Goal: Task Accomplishment & Management: Manage account settings

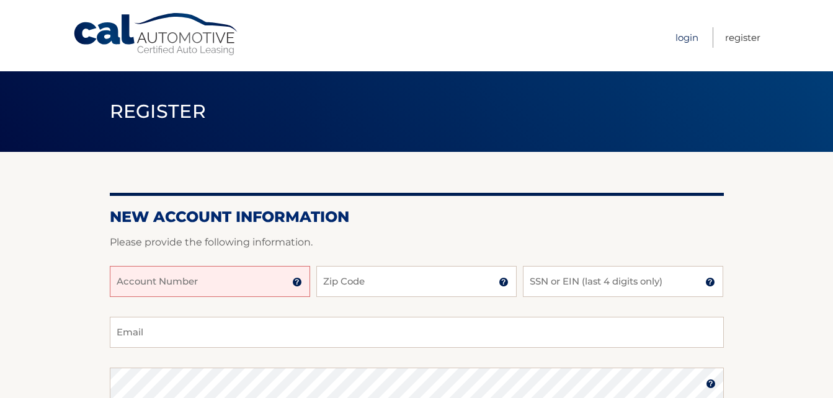
click at [694, 39] on link "Login" at bounding box center [687, 37] width 23 height 20
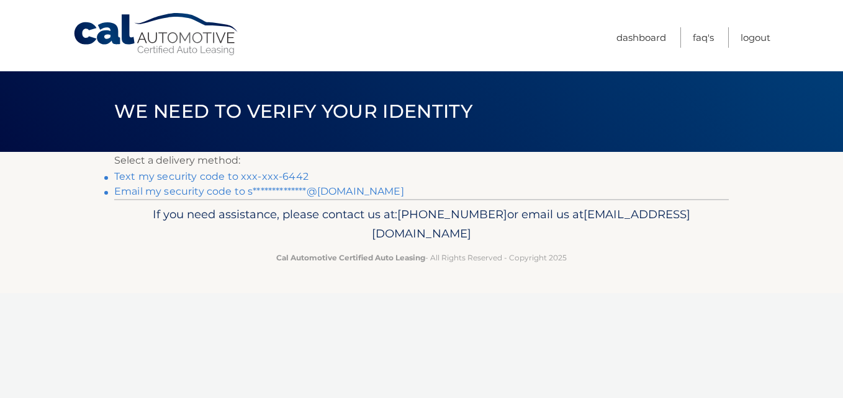
click at [207, 175] on link "Text my security code to xxx-xxx-6442" at bounding box center [211, 177] width 194 height 12
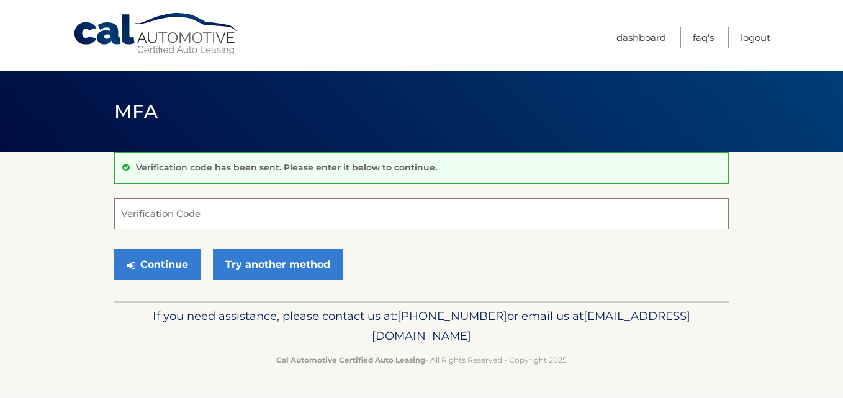
click at [189, 218] on input "Verification Code" at bounding box center [421, 214] width 614 height 31
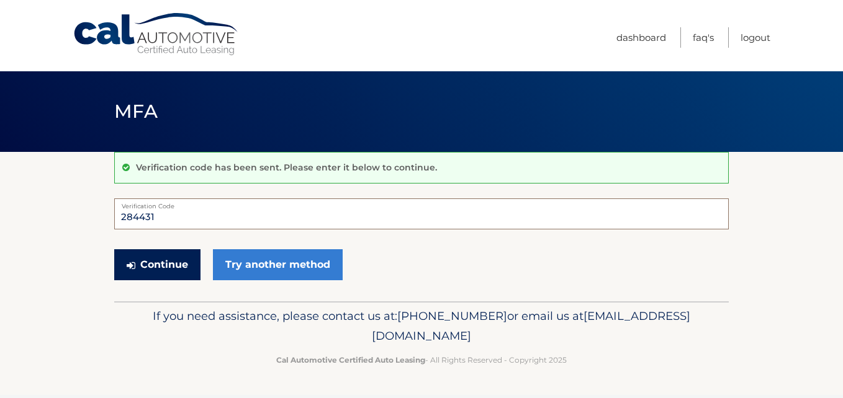
type input "284431"
click at [177, 257] on button "Continue" at bounding box center [157, 264] width 86 height 31
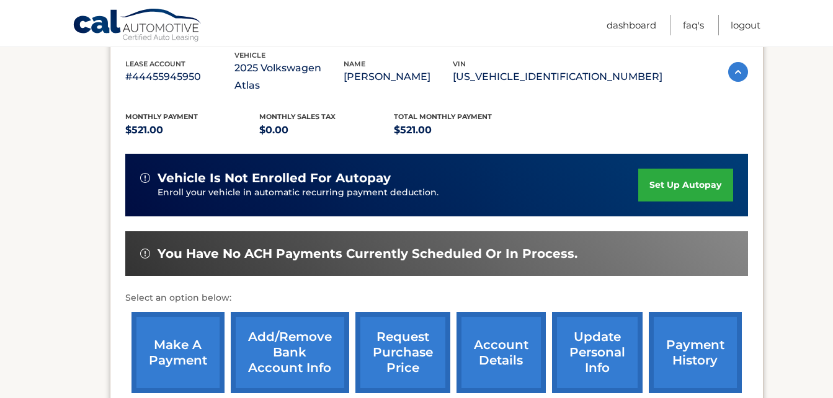
scroll to position [248, 0]
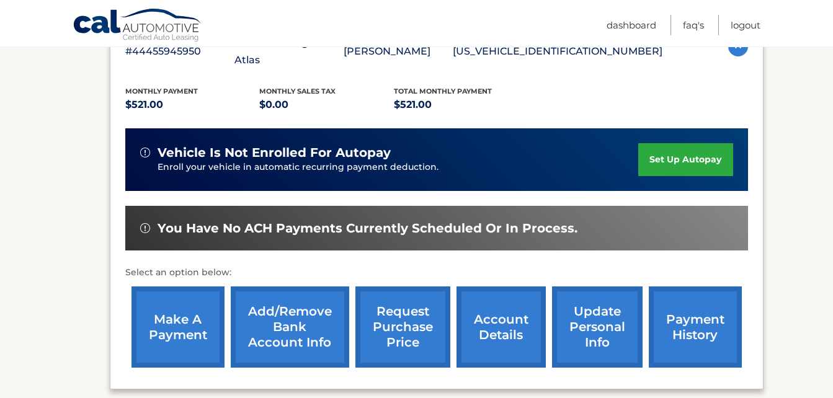
click at [164, 327] on link "make a payment" at bounding box center [178, 327] width 93 height 81
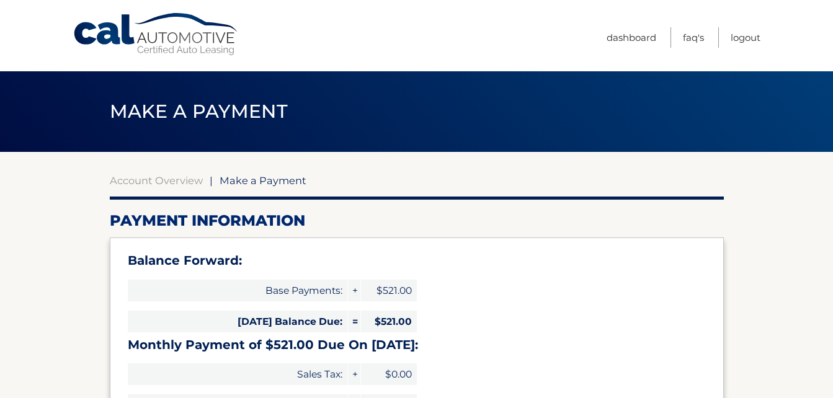
select select "MGI1OWRmMDMtMjI3Ni00MWViLWEwNjQtZGY2ODFlYjMxOWUw"
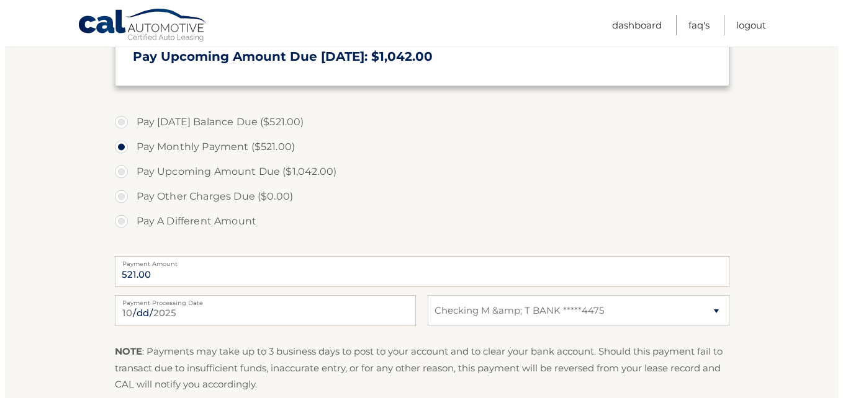
scroll to position [496, 0]
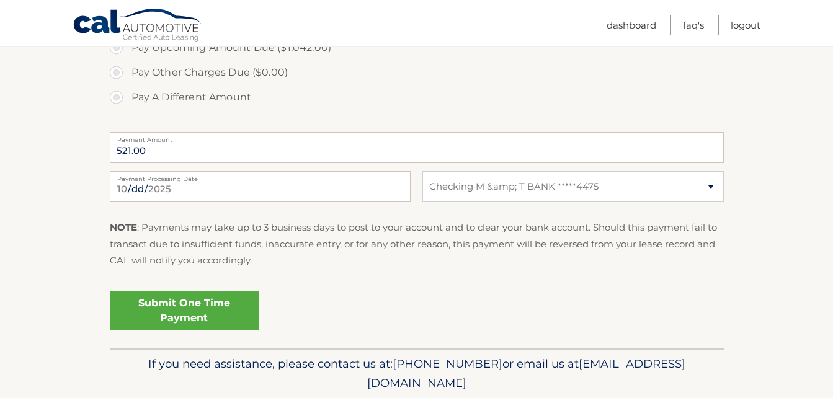
click at [206, 321] on link "Submit One Time Payment" at bounding box center [184, 311] width 149 height 40
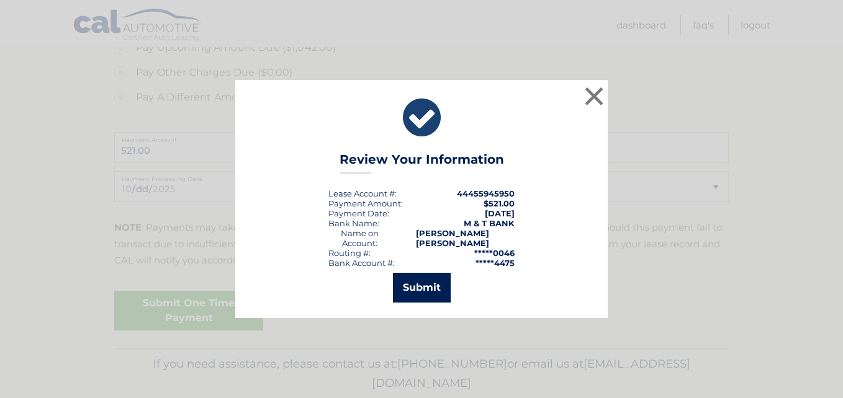
click at [427, 282] on button "Submit" at bounding box center [422, 288] width 58 height 30
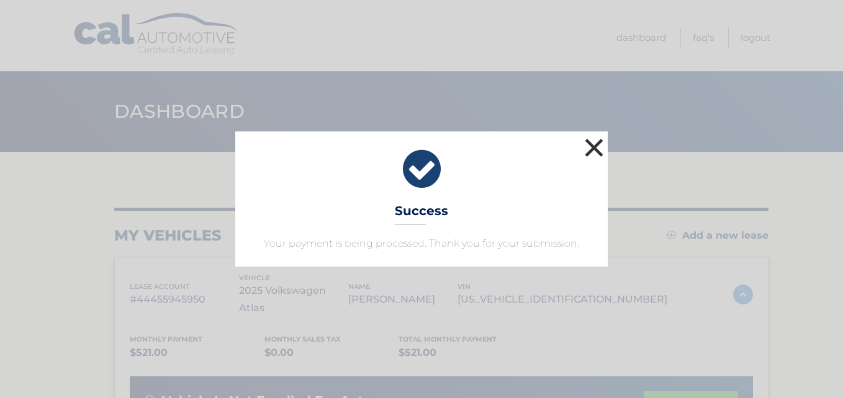
click at [603, 150] on button "×" at bounding box center [593, 147] width 25 height 25
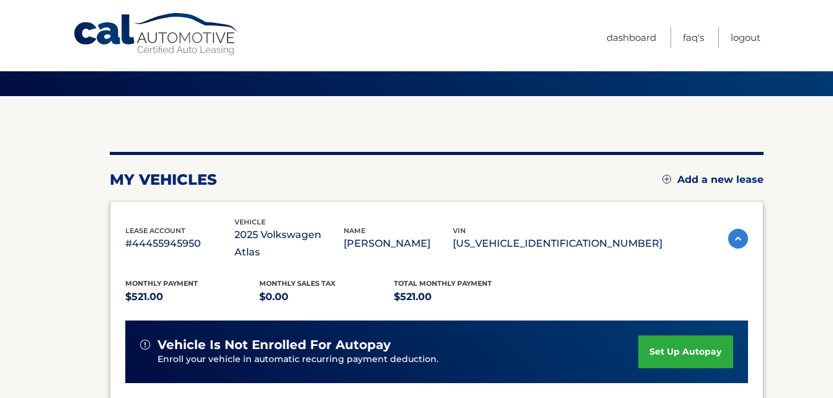
scroll to position [124, 0]
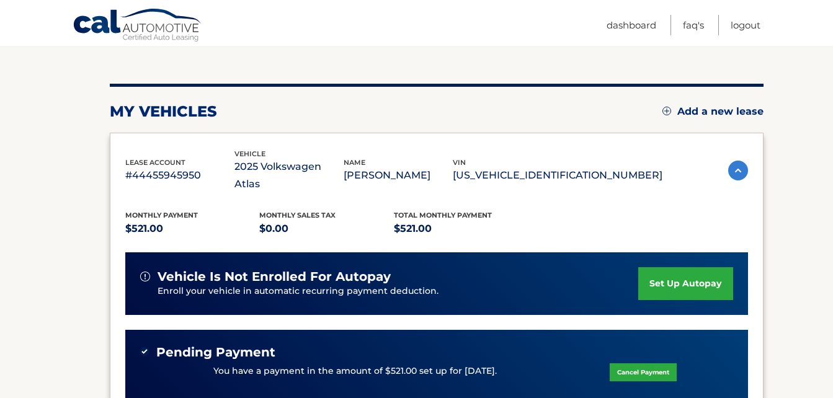
click at [670, 275] on link "set up autopay" at bounding box center [686, 283] width 94 height 33
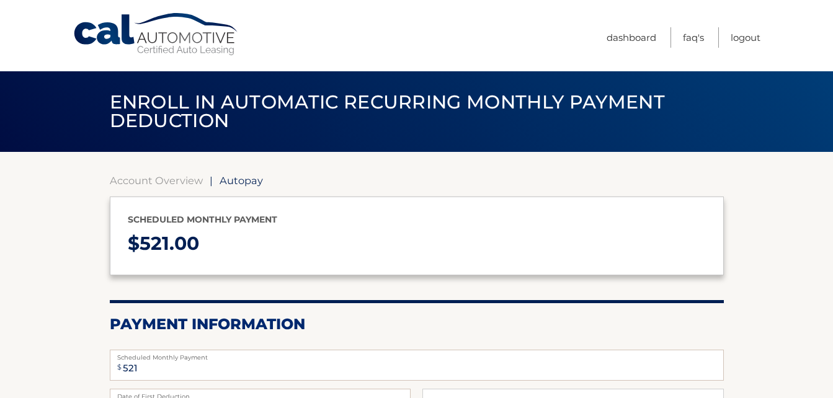
select select "MGI1OWRmMDMtMjI3Ni00MWViLWEwNjQtZGY2ODFlYjMxOWUw"
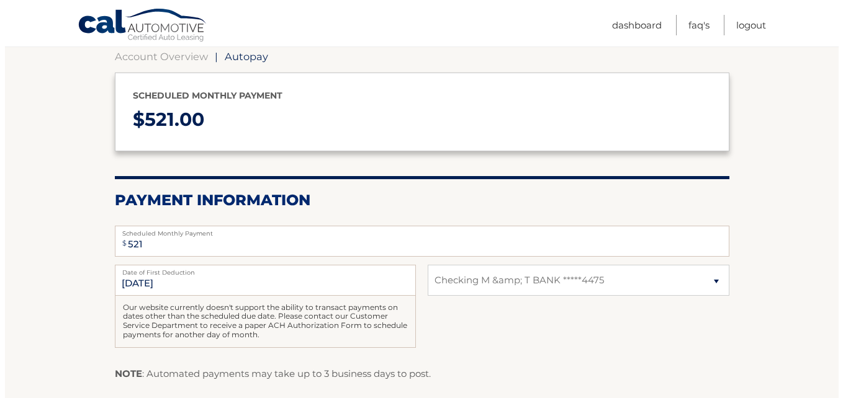
scroll to position [248, 0]
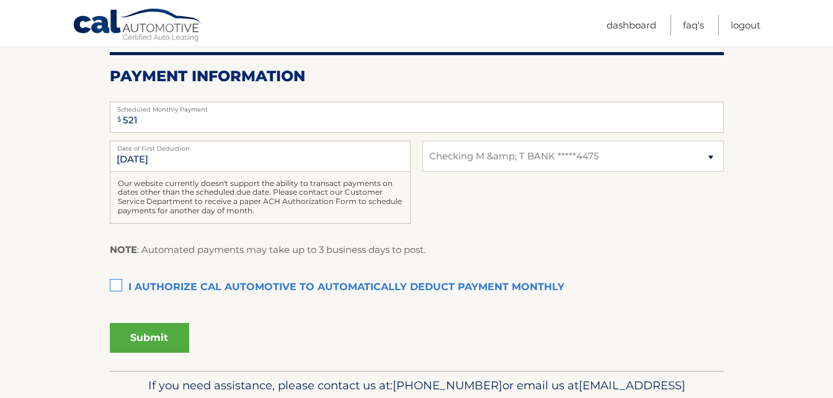
click at [118, 286] on label "I authorize cal automotive to automatically deduct payment monthly This checkbo…" at bounding box center [417, 288] width 614 height 25
click at [0, 0] on input "I authorize cal automotive to automatically deduct payment monthly This checkbo…" at bounding box center [0, 0] width 0 height 0
click at [168, 344] on button "Submit" at bounding box center [149, 338] width 79 height 30
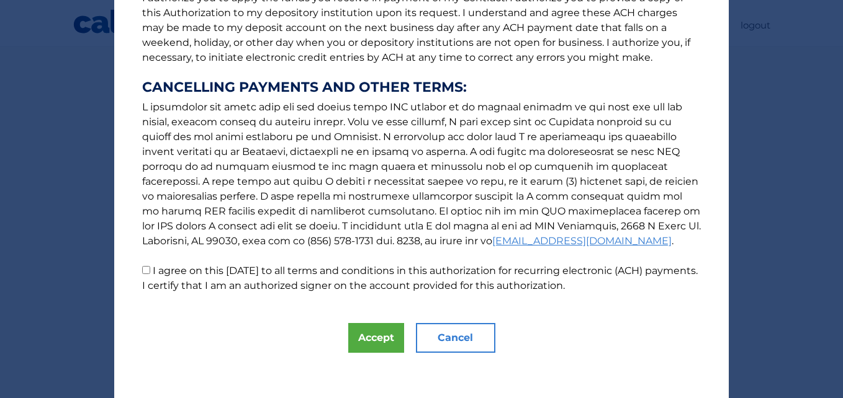
scroll to position [188, 0]
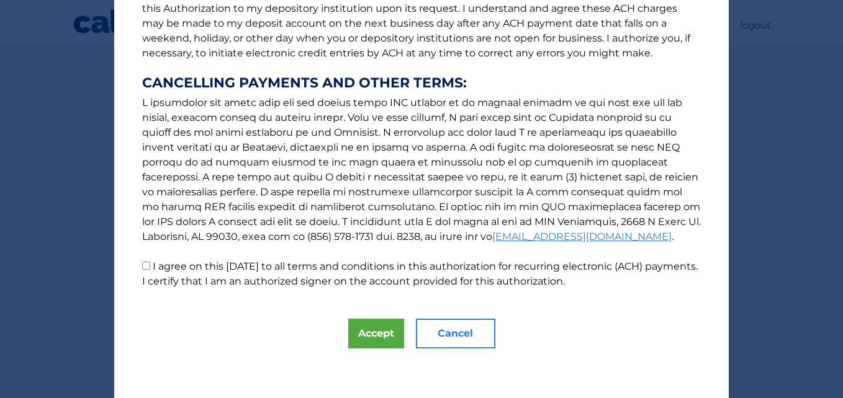
click at [142, 269] on input "I agree on this 10/07/2025 to all terms and conditions in this authorization fo…" at bounding box center [146, 266] width 8 height 8
checkbox input "true"
click at [357, 341] on button "Accept" at bounding box center [376, 334] width 56 height 30
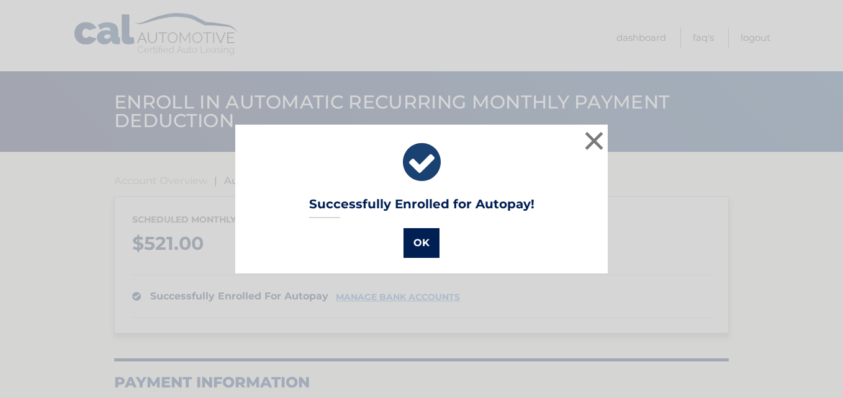
click at [410, 244] on button "OK" at bounding box center [421, 243] width 36 height 30
